Goal: Communication & Community: Answer question/provide support

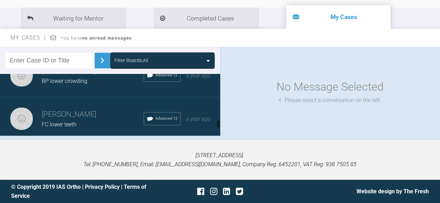
scroll to position [426, 0]
click at [67, 109] on h3 "[PERSON_NAME]" at bounding box center [93, 115] width 102 height 12
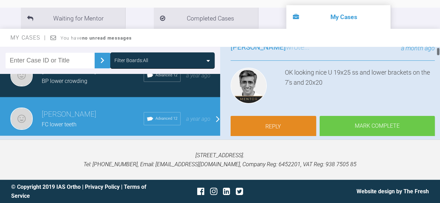
scroll to position [70, 0]
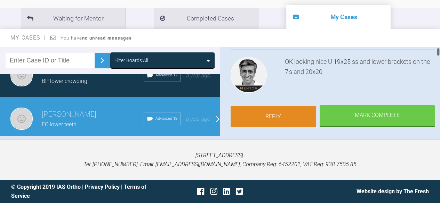
click at [280, 115] on link "Reply" at bounding box center [274, 117] width 86 height 22
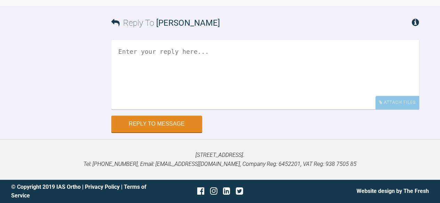
scroll to position [8770, 0]
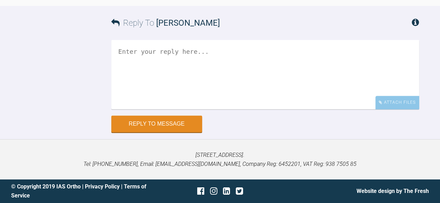
click at [136, 52] on textarea at bounding box center [265, 75] width 308 height 70
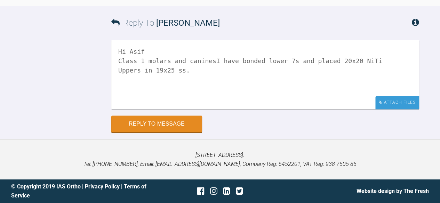
type textarea "Hi Asif Class 1 molars and caninesI have bonded lower 7s and placed 20x20 NiTi …"
click at [401, 102] on div "Attach Files" at bounding box center [397, 103] width 44 height 14
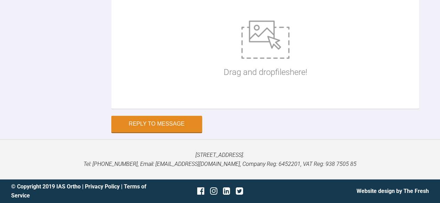
click at [177, 109] on div "Drag and drop files here!" at bounding box center [265, 50] width 308 height 118
type input "C:\fakepath\fc ant 925.jpeg"
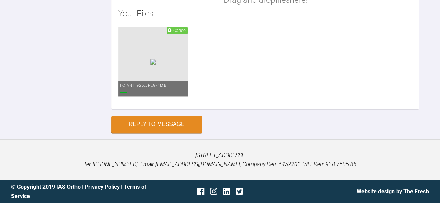
click at [163, 109] on div "Drag and drop files here! Your Files Cancel fc ant 925.jpeg - 4MB" at bounding box center [265, 25] width 308 height 168
type input "C:\fakepath\fc ant apart 925.jpg"
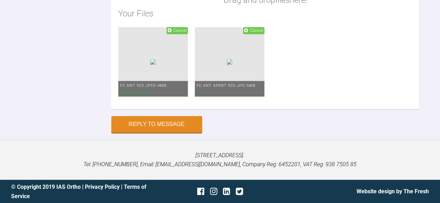
click at [164, 109] on div "Drag and drop files here! Your Files Cancel fc ant 925.jpeg - 4MB Cancel fc ant…" at bounding box center [265, 25] width 308 height 168
type input "C:\fakepath\fc face 925.jpg"
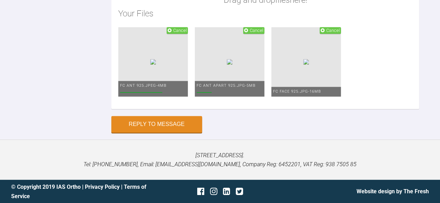
click at [165, 109] on div "Drag and drop files here! Your Files Cancel fc ant 925.jpeg - 4MB Cancel fc ant…" at bounding box center [265, 25] width 308 height 168
type input "C:\fakepath\fc left 6 925.jpg"
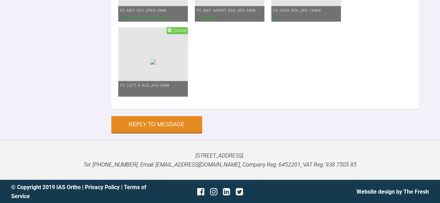
type input "C:\fakepath\fc left 925.jpeg"
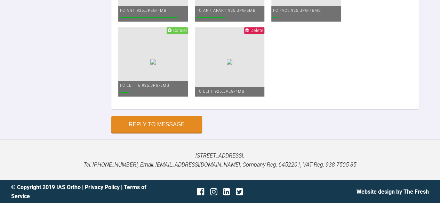
type input "C:\fakepath\fc left canine 925.jpg"
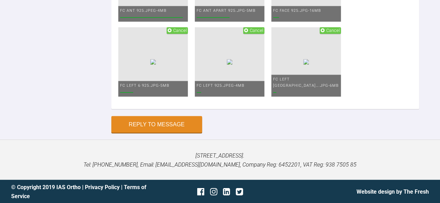
type input "C:\fakepath\fc lower 925.jpg"
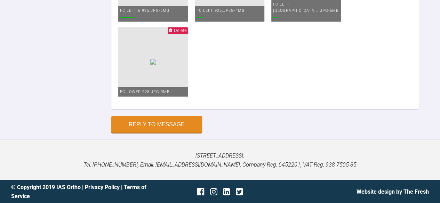
type input "C:\fakepath\fc rht apart 925 1.jpg"
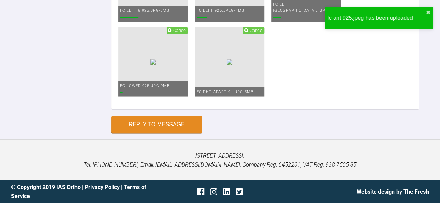
type input "C:\fakepath\fc rht apart 925.jpg"
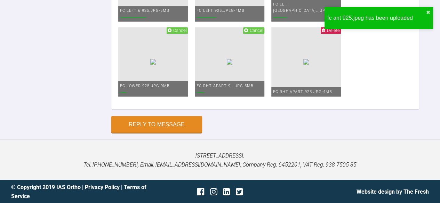
type input "C:\fakepath\fc right 925.jpg"
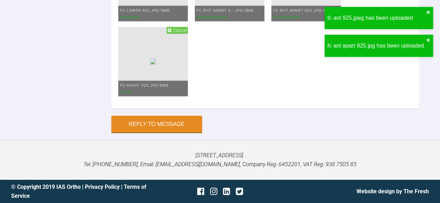
type input "C:\fakepath\fc smile 925.jpg"
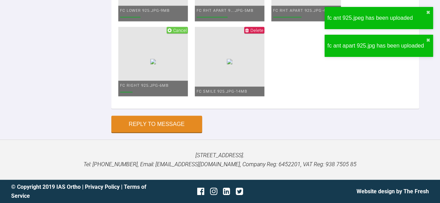
type input "C:\fakepath\fc upper 925.jpg"
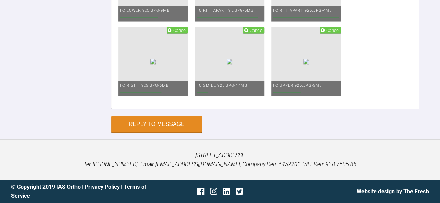
scroll to position [8810, 0]
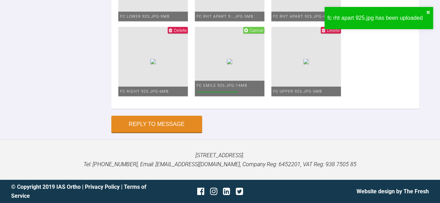
scroll to position [9263, 0]
type input "C:\fakepath\fc lower 925.jpg"
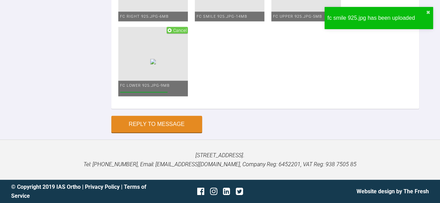
scroll to position [9402, 0]
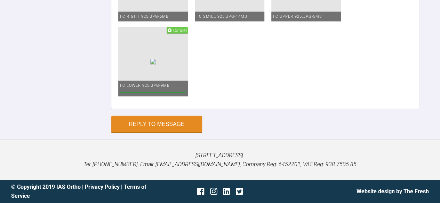
drag, startPoint x: 306, startPoint y: 134, endPoint x: 264, endPoint y: 127, distance: 42.4
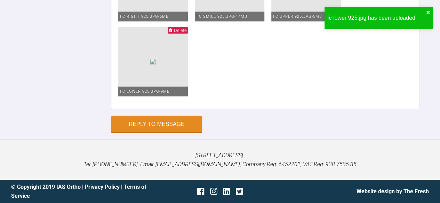
click at [187, 33] on span "Delete" at bounding box center [180, 30] width 13 height 5
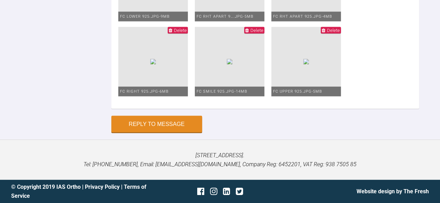
scroll to position [9471, 0]
click at [172, 126] on button "Reply to Message" at bounding box center [156, 125] width 91 height 17
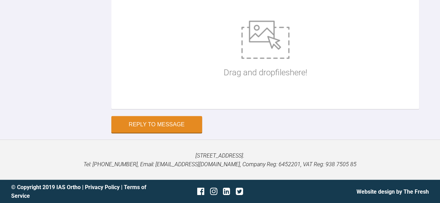
scroll to position [9198, 0]
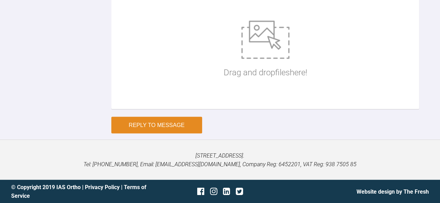
type textarea "Sorry for poor photos. Having problems with my camera. Working on it. I think I…"
click at [138, 134] on button "Reply to Message" at bounding box center [156, 125] width 91 height 17
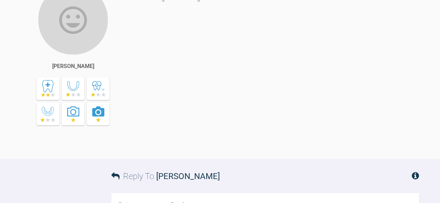
scroll to position [7075, 0]
